Goal: Entertainment & Leisure: Consume media (video, audio)

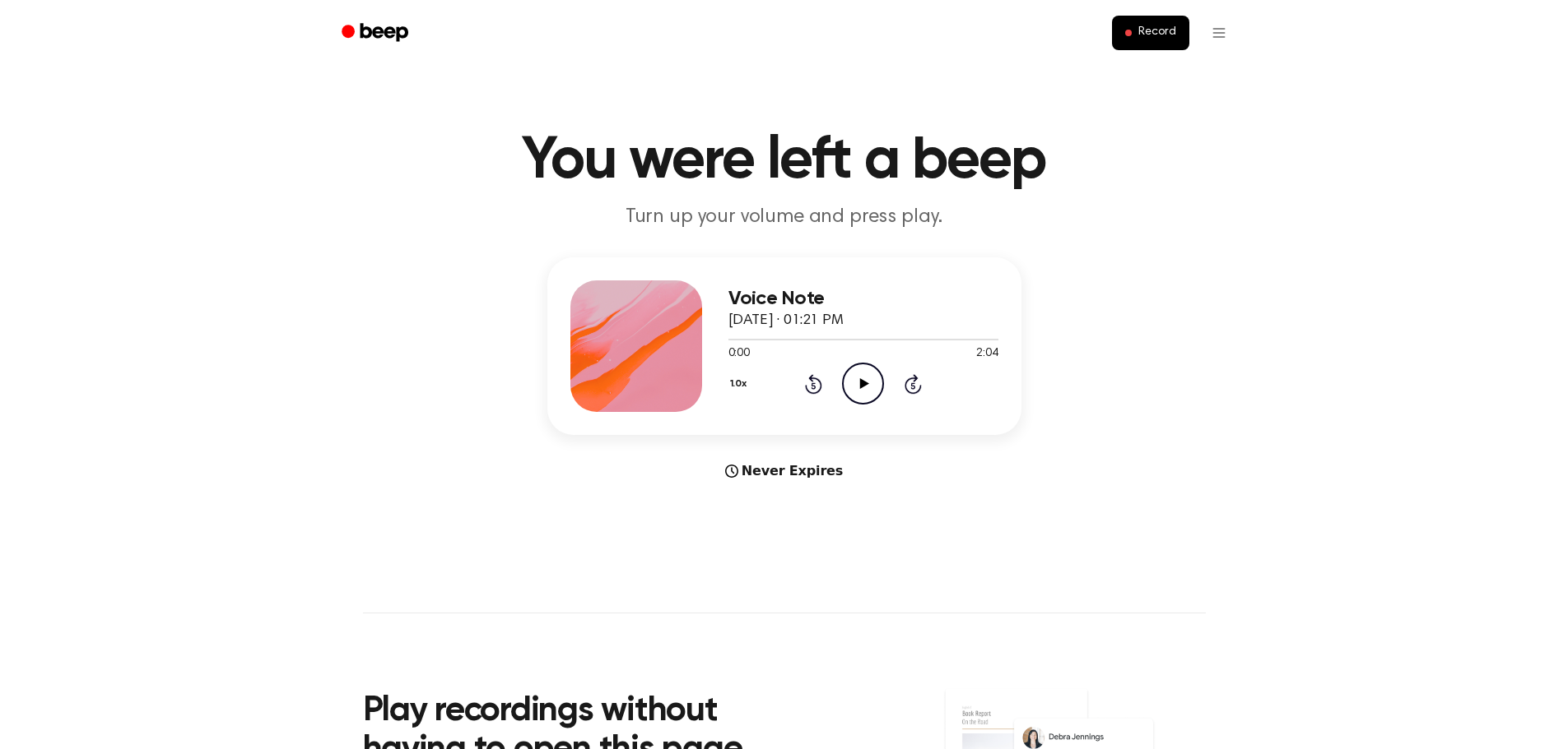
click at [869, 389] on icon at bounding box center [864, 384] width 9 height 11
click at [880, 405] on icon "Play Audio" at bounding box center [863, 384] width 42 height 42
click at [884, 405] on icon "Play Audio" at bounding box center [863, 384] width 42 height 42
click at [874, 405] on icon "Play Audio" at bounding box center [863, 384] width 42 height 42
click at [883, 405] on icon "Play Audio" at bounding box center [863, 384] width 42 height 42
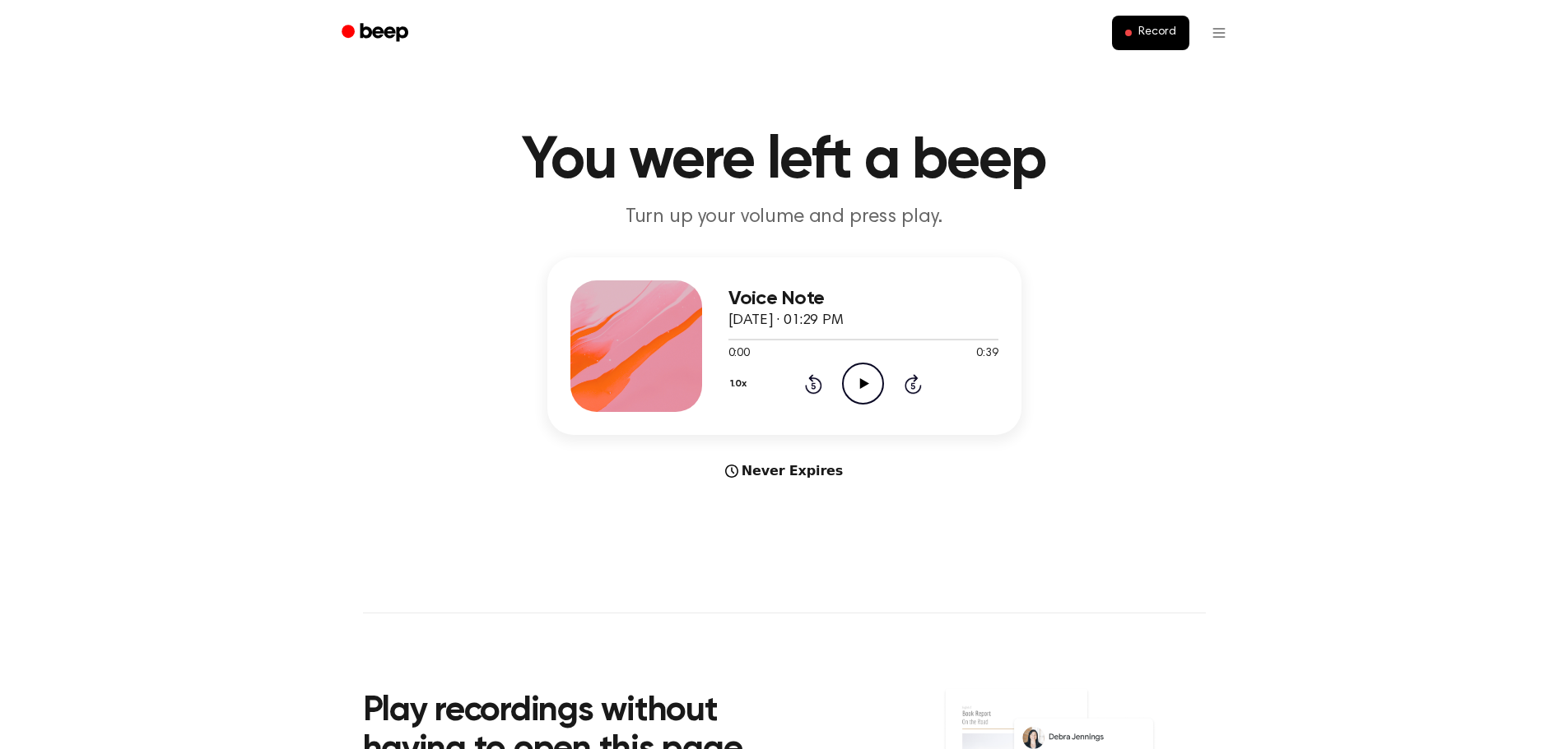
click at [878, 405] on icon "Play Audio" at bounding box center [863, 384] width 42 height 42
click at [879, 405] on icon "Play Audio" at bounding box center [863, 384] width 42 height 42
click at [884, 405] on icon "Play Audio" at bounding box center [863, 384] width 42 height 42
click at [875, 405] on icon "Play Audio" at bounding box center [863, 384] width 42 height 42
click at [884, 405] on icon "Play Audio" at bounding box center [863, 384] width 42 height 42
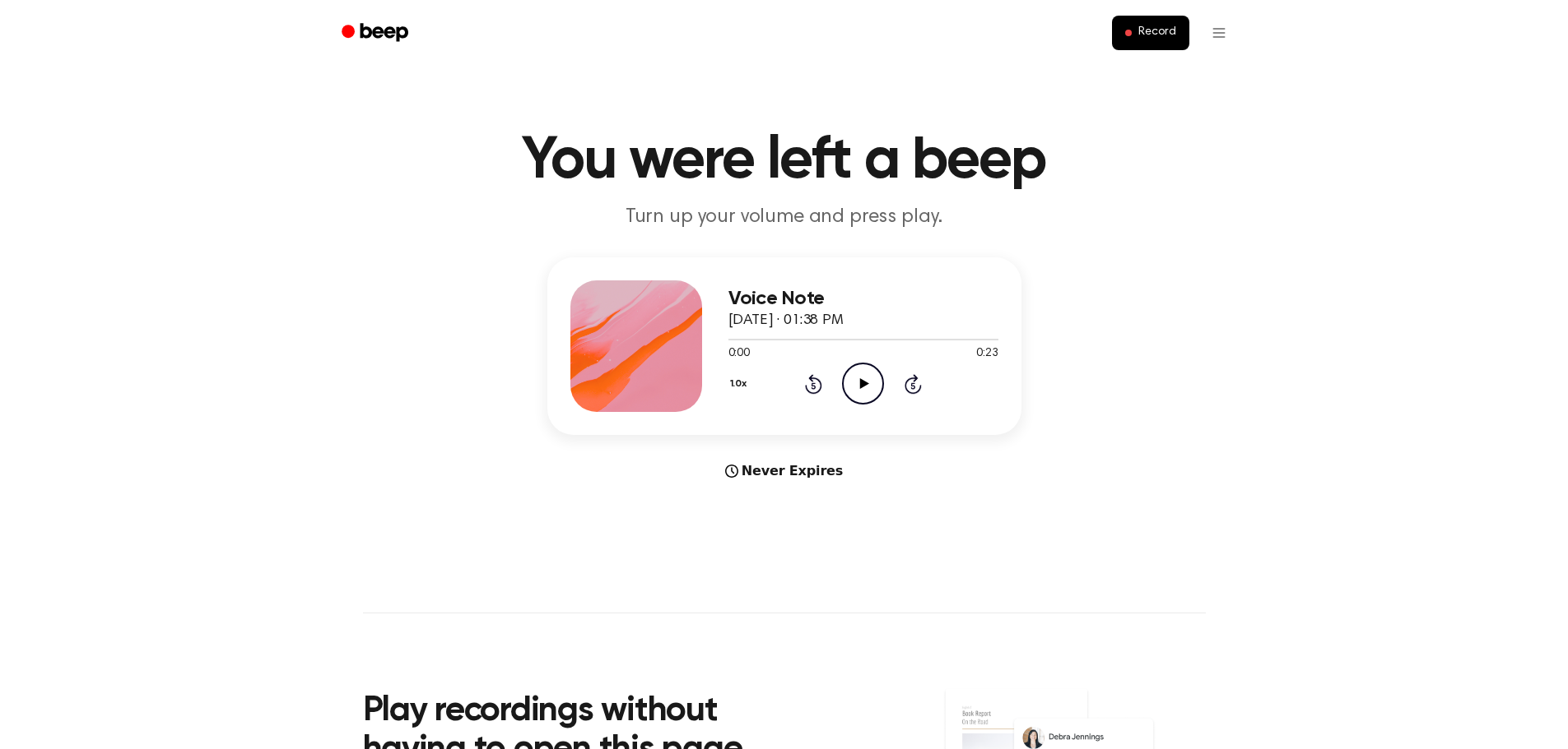
click at [884, 405] on icon "Play Audio" at bounding box center [863, 384] width 42 height 42
click at [867, 405] on icon "Play Audio" at bounding box center [863, 384] width 42 height 42
click at [868, 405] on icon "Play Audio" at bounding box center [863, 384] width 42 height 42
click at [878, 405] on icon "Play Audio" at bounding box center [863, 384] width 42 height 42
